Goal: Find specific page/section: Find specific page/section

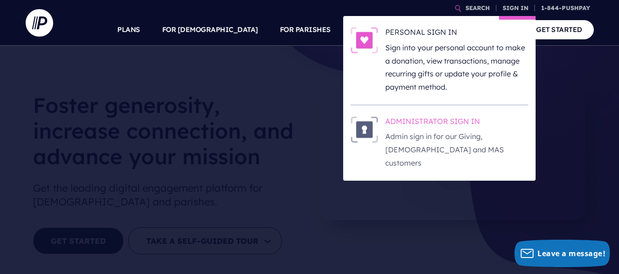
click at [461, 142] on p "Admin sign in for our Giving, [DEMOGRAPHIC_DATA] and MAS customers" at bounding box center [456, 149] width 143 height 39
click at [478, 131] on p "Admin sign in for our Giving, [DEMOGRAPHIC_DATA] and MAS customers" at bounding box center [456, 149] width 143 height 39
click at [500, 143] on p "Admin sign in for our Giving, [DEMOGRAPHIC_DATA] and MAS customers" at bounding box center [456, 149] width 143 height 39
